Goal: Obtain resource: Download file/media

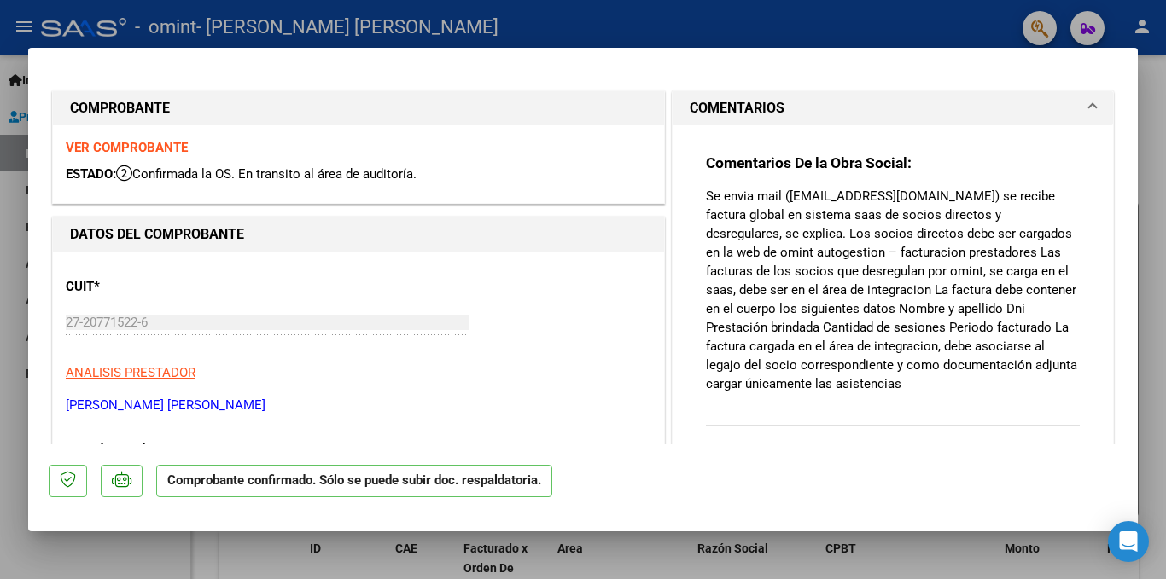
click at [155, 147] on strong "VER COMPROBANTE" at bounding box center [127, 147] width 122 height 15
click at [1147, 92] on div at bounding box center [583, 289] width 1166 height 579
type input "$ 0,00"
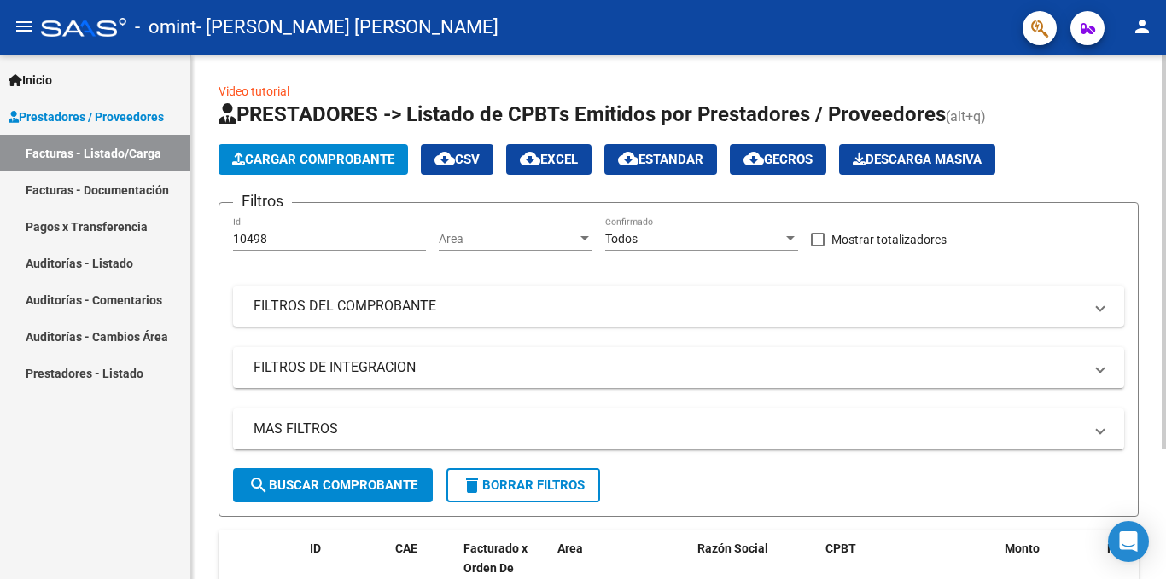
drag, startPoint x: 1147, startPoint y: 95, endPoint x: 1165, endPoint y: 265, distance: 170.8
click at [1165, 264] on div "Video tutorial PRESTADORES -> Listado de CPBTs Emitidos por Prestadores / Prove…" at bounding box center [680, 397] width 979 height 684
click at [74, 507] on div "Inicio Instructivos Contacto OS Prestadores / Proveedores Facturas - Listado/Ca…" at bounding box center [95, 317] width 190 height 525
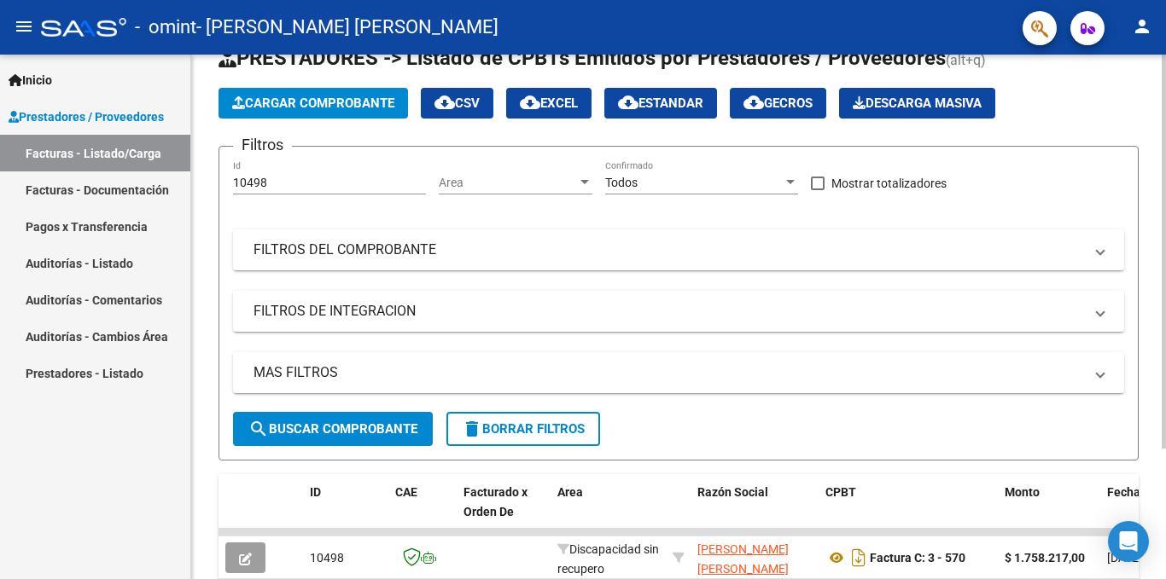
scroll to position [56, 0]
drag, startPoint x: 1161, startPoint y: 364, endPoint x: 1162, endPoint y: 462, distance: 98.1
click at [1161, 458] on div "Video tutorial PRESTADORES -> Listado de CPBTs Emitidos por Prestadores / Prove…" at bounding box center [680, 340] width 979 height 684
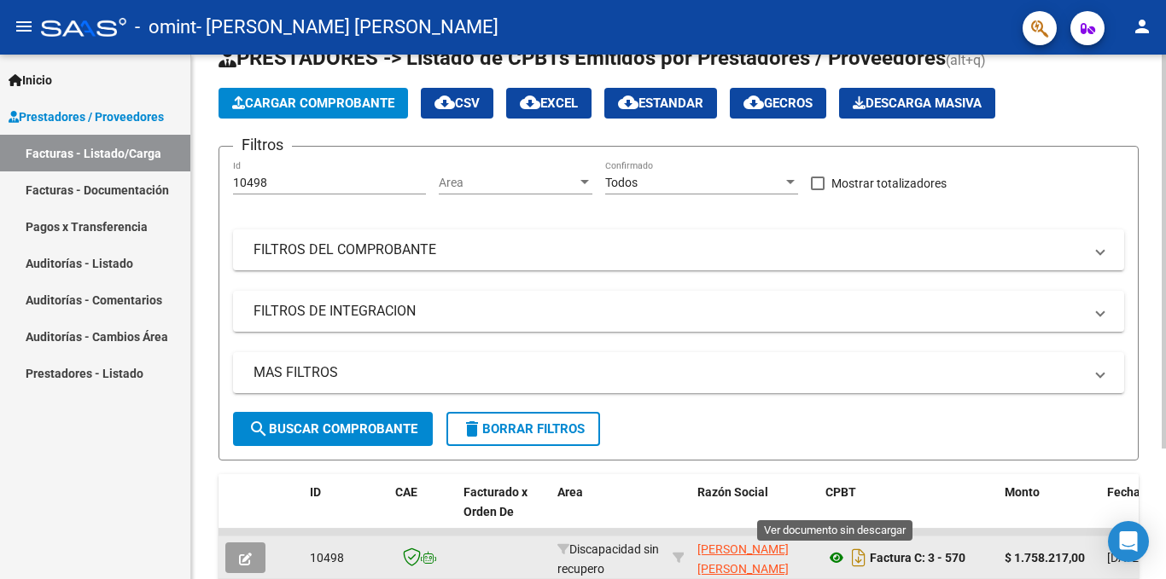
click at [838, 555] on icon at bounding box center [836, 558] width 22 height 20
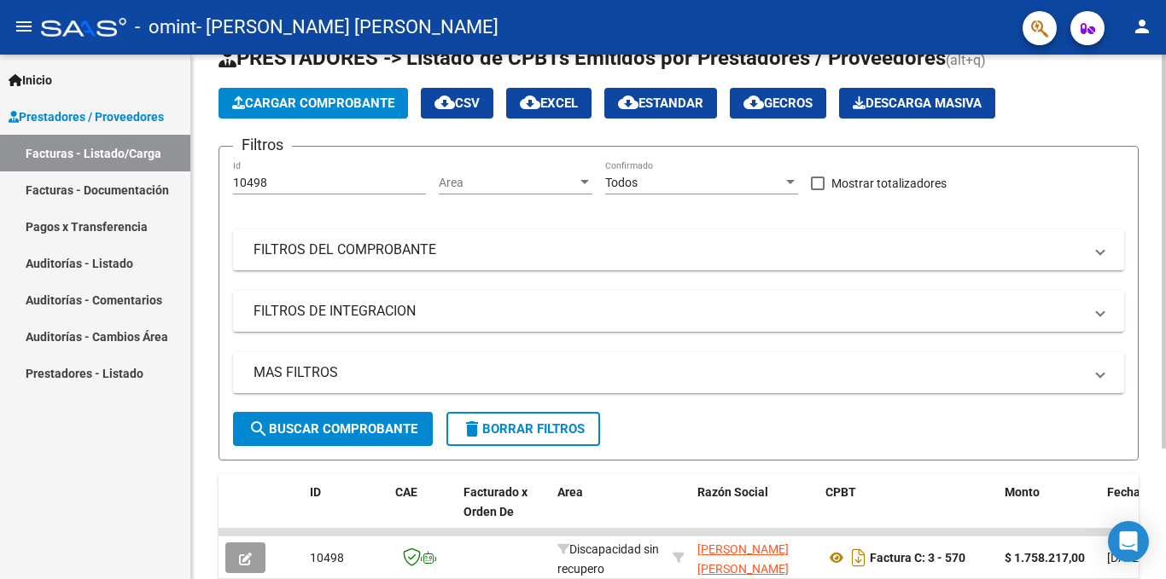
drag, startPoint x: 1159, startPoint y: 79, endPoint x: 1165, endPoint y: 108, distance: 28.8
click at [1165, 104] on div "Video tutorial PRESTADORES -> Listado de CPBTs Emitidos por Prestadores / Prove…" at bounding box center [680, 340] width 979 height 684
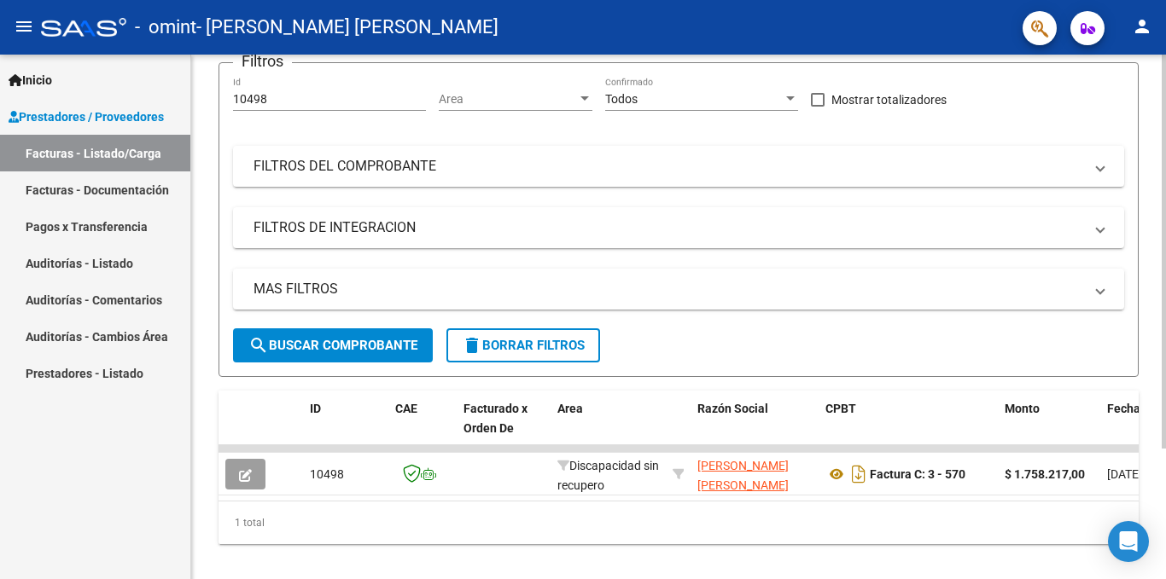
scroll to position [173, 0]
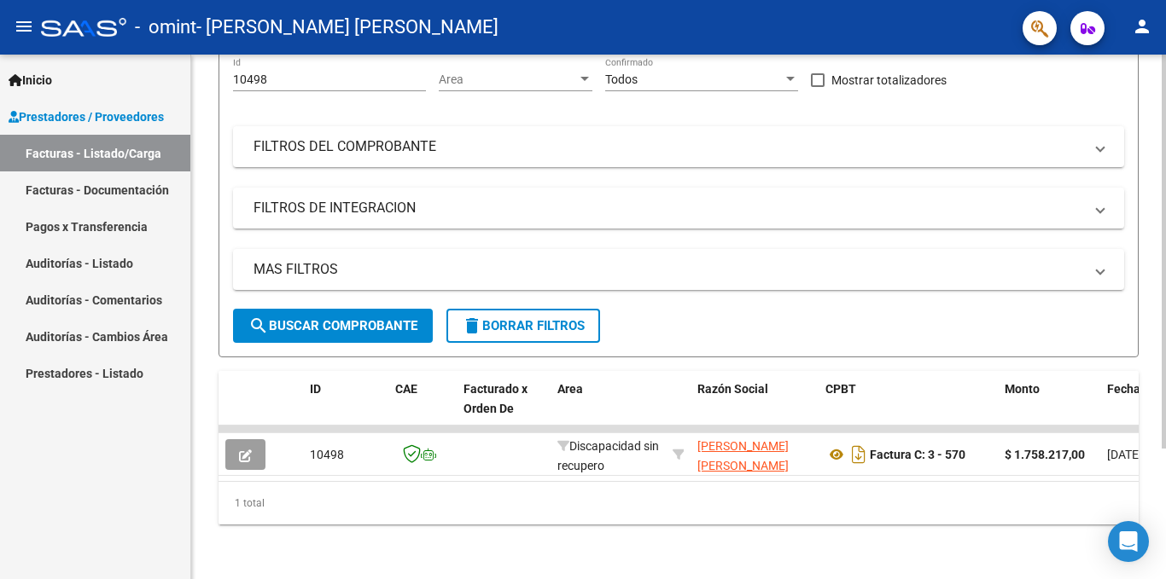
click at [1165, 265] on div at bounding box center [1163, 382] width 4 height 394
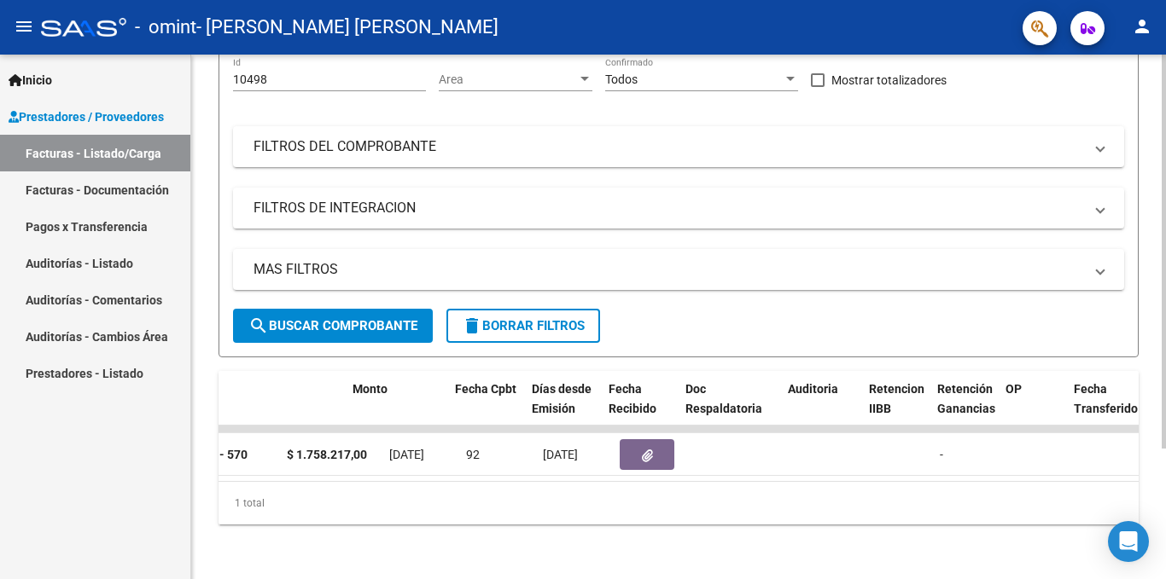
scroll to position [0, 645]
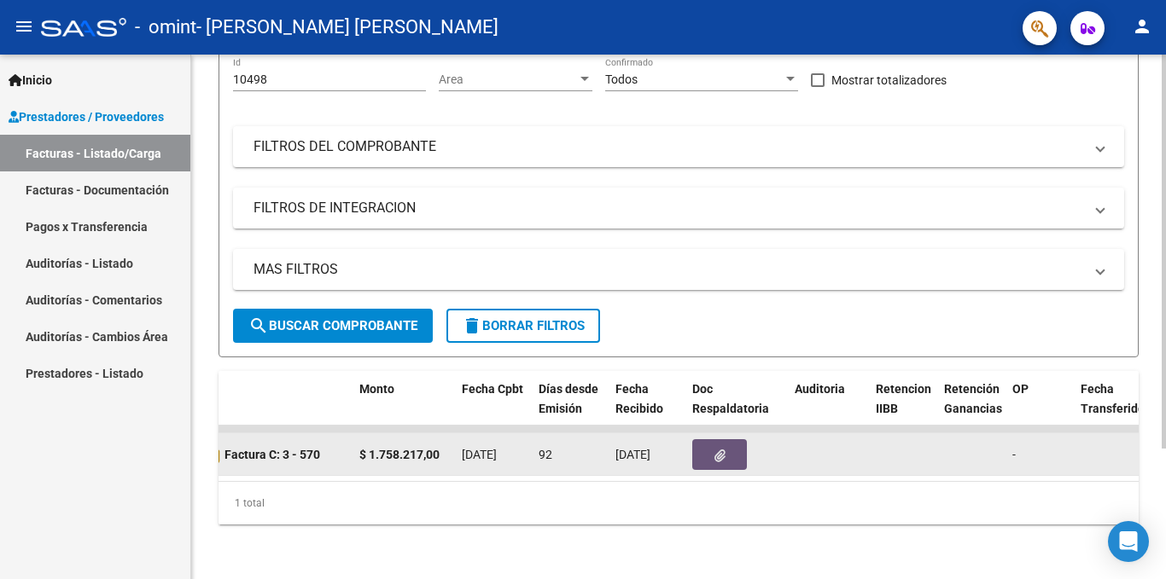
click at [718, 450] on icon "button" at bounding box center [719, 456] width 11 height 13
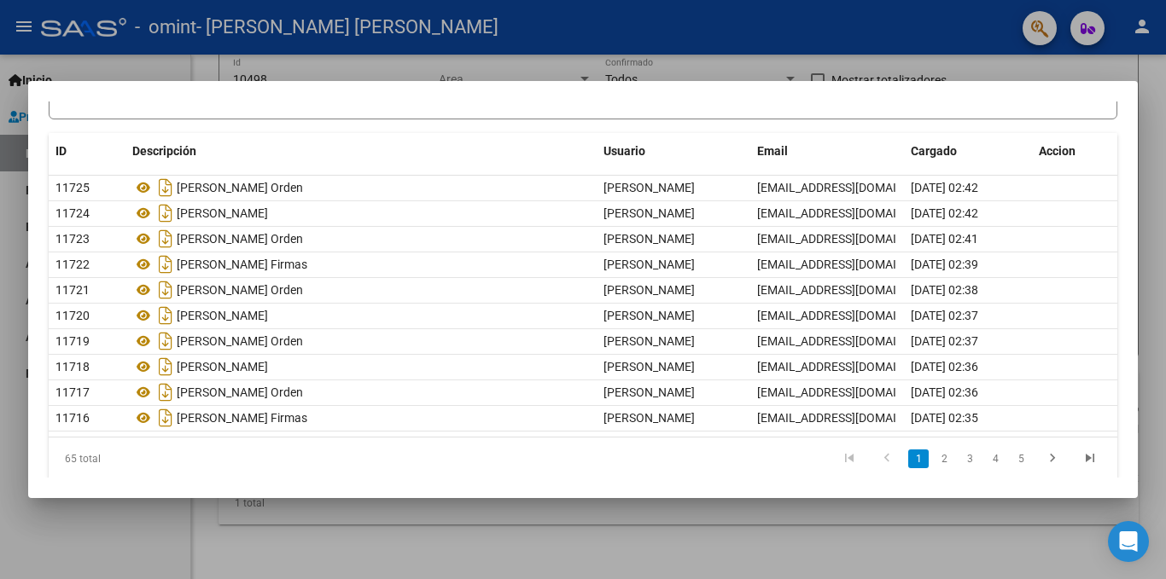
scroll to position [130, 0]
